Goal: Information Seeking & Learning: Learn about a topic

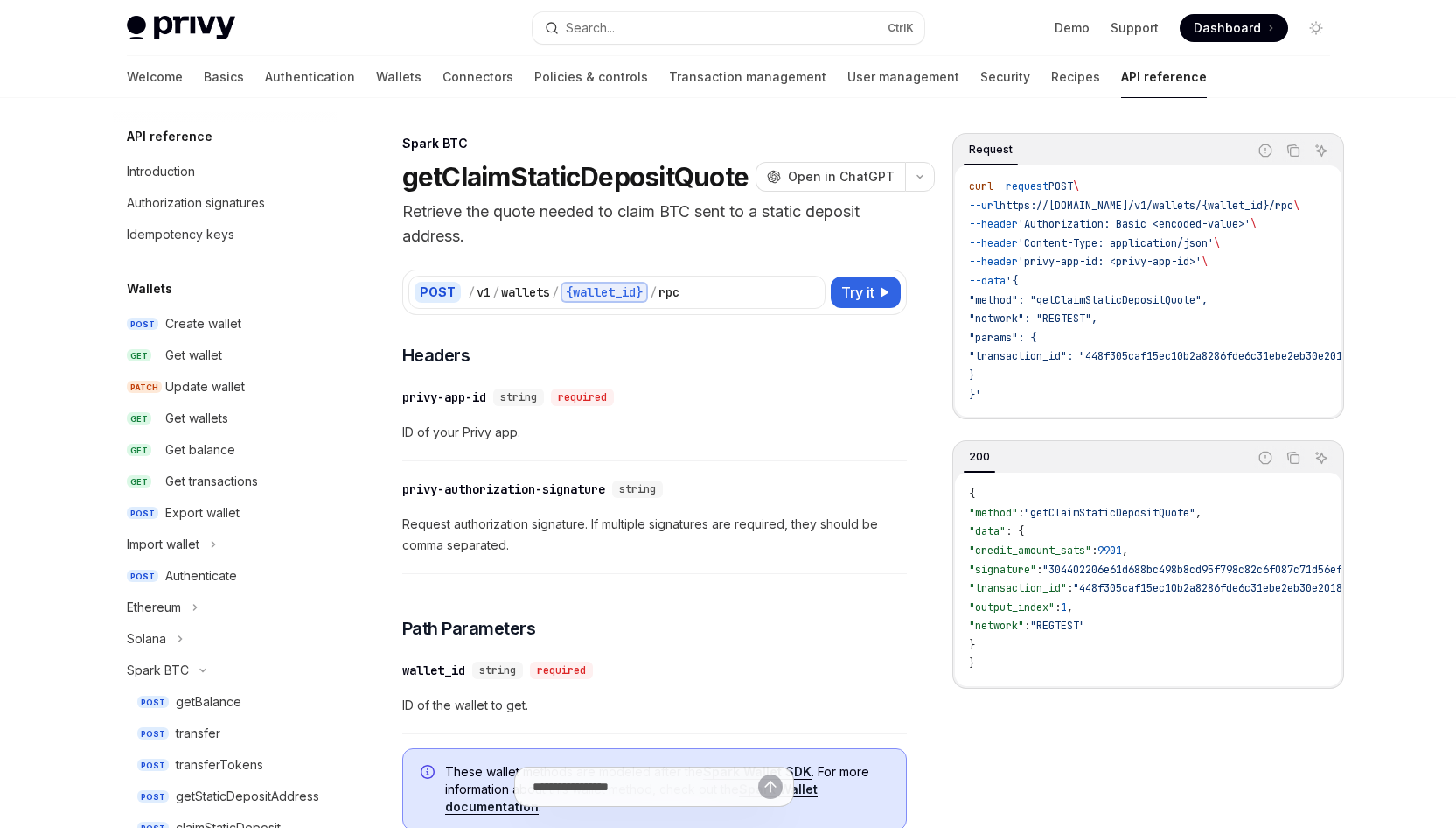
scroll to position [397, 0]
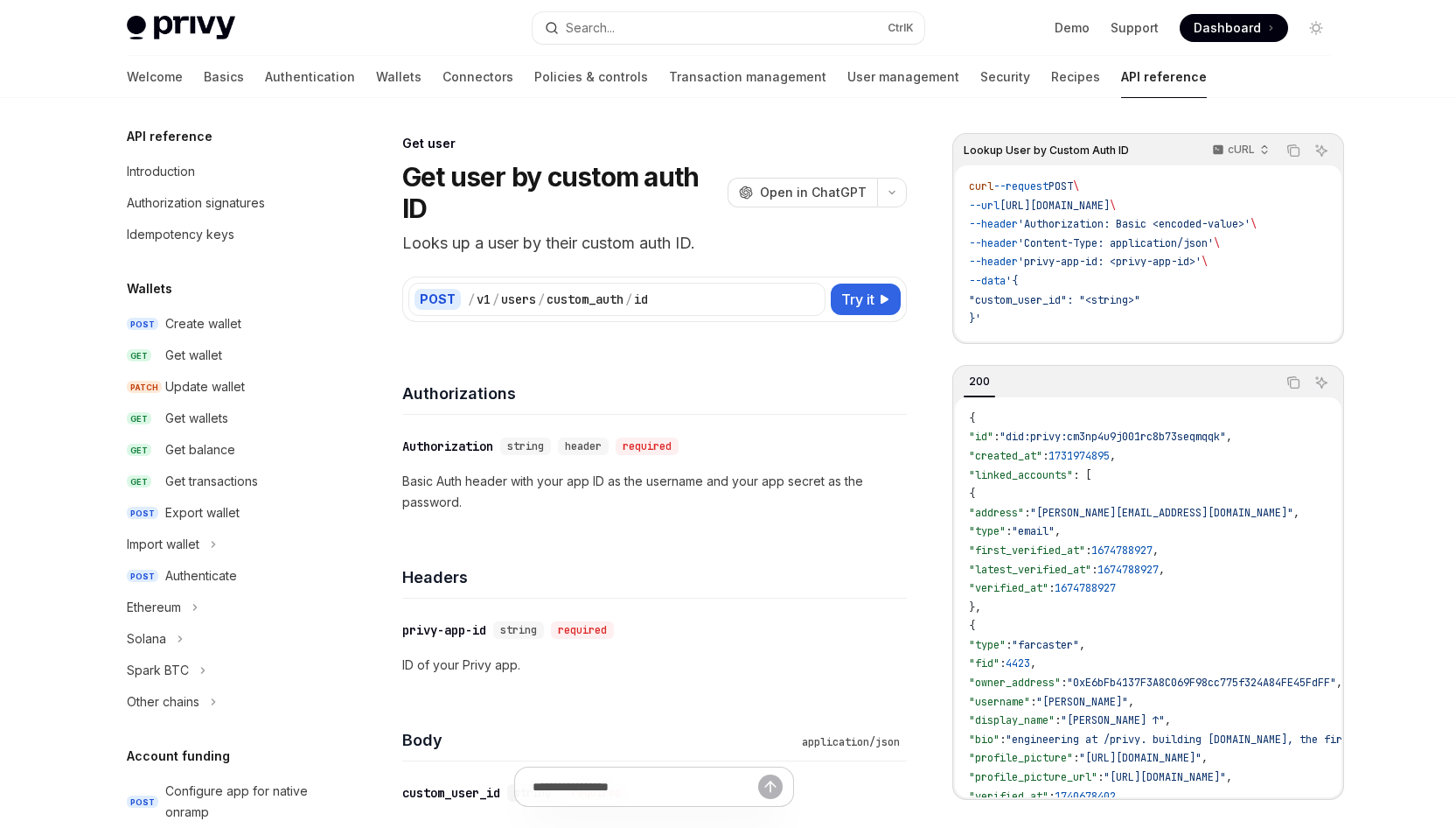
scroll to position [1347, 0]
